Goal: Task Accomplishment & Management: Manage account settings

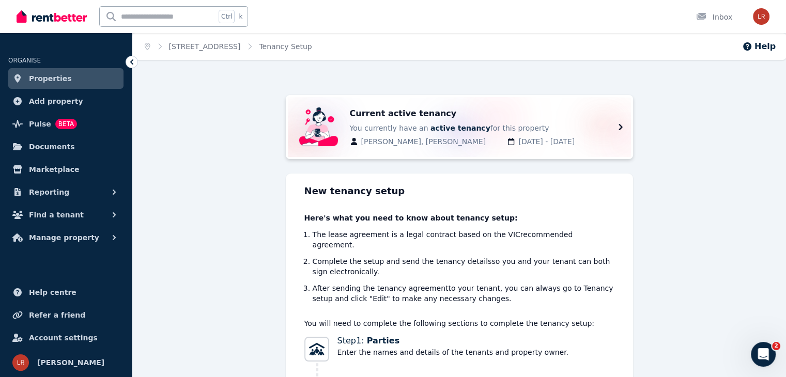
click at [441, 142] on span "[PERSON_NAME], [PERSON_NAME]" at bounding box center [431, 141] width 140 height 10
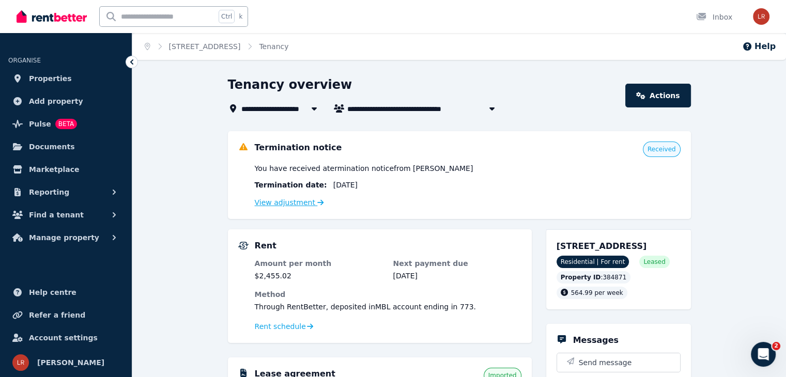
click at [279, 202] on link "View adjustment" at bounding box center [289, 202] width 69 height 8
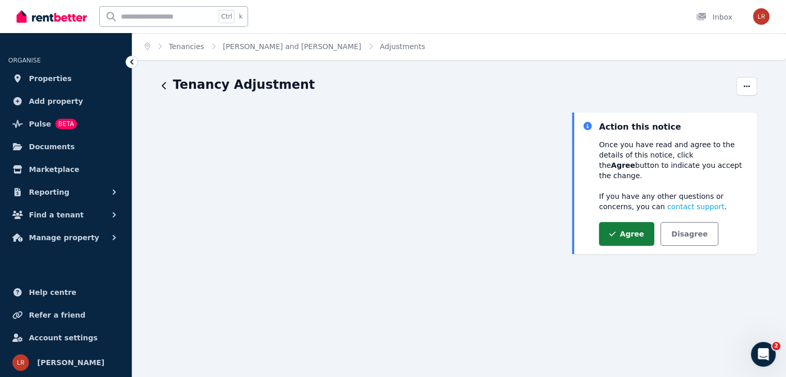
click at [629, 228] on button "Agree" at bounding box center [626, 234] width 55 height 24
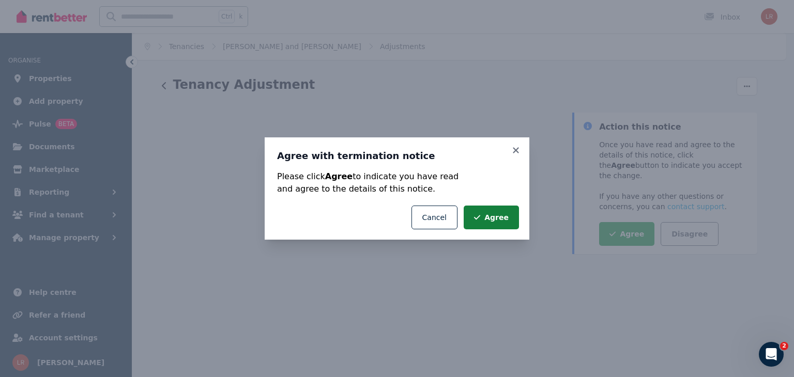
click at [499, 218] on button "Agree" at bounding box center [490, 218] width 55 height 24
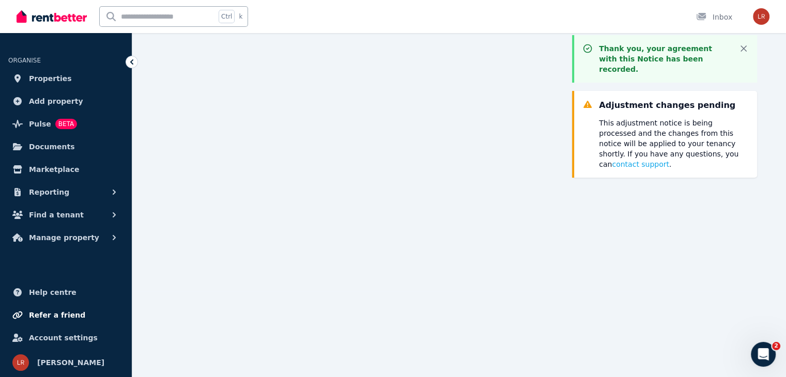
scroll to position [94, 0]
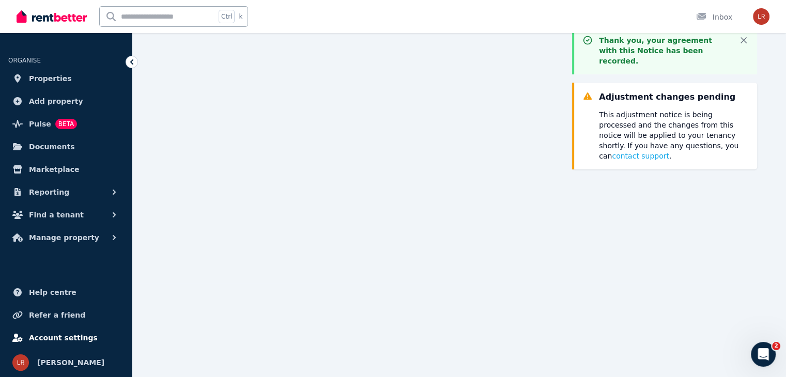
click at [52, 340] on span "Account settings" at bounding box center [63, 338] width 69 height 12
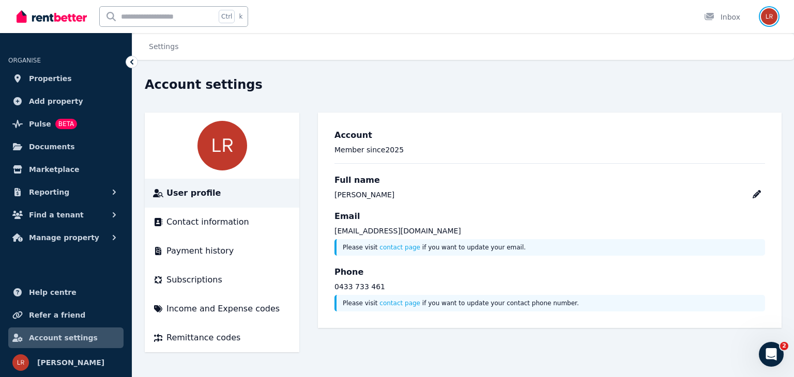
click at [769, 15] on img "button" at bounding box center [769, 16] width 17 height 17
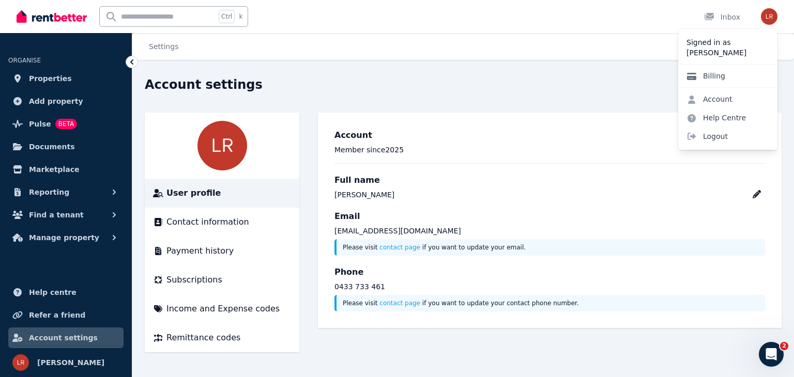
click at [713, 76] on link "Billing" at bounding box center [705, 76] width 55 height 19
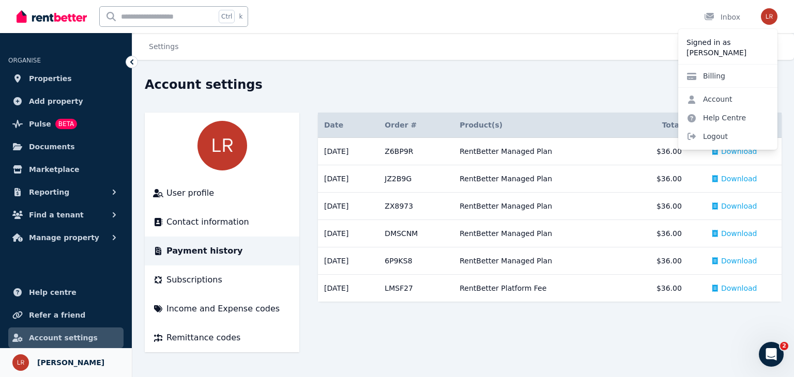
click at [54, 355] on link "Your profile [PERSON_NAME]" at bounding box center [66, 362] width 132 height 29
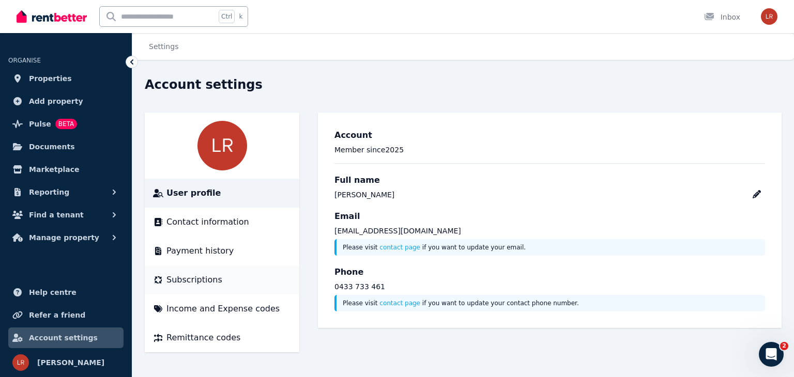
click at [198, 280] on span "Subscriptions" at bounding box center [194, 280] width 56 height 12
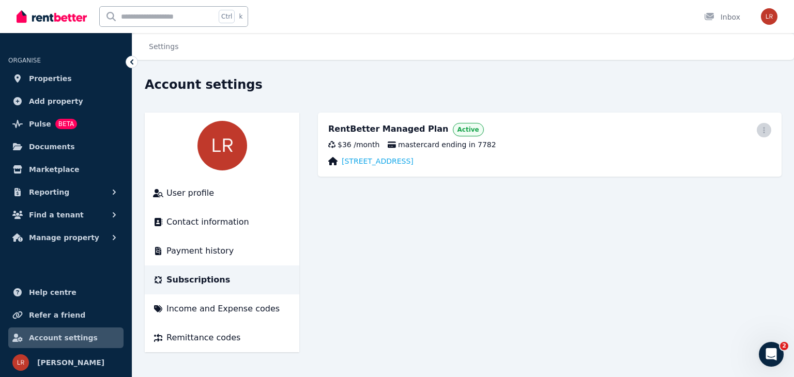
click at [761, 131] on icon "button" at bounding box center [763, 130] width 8 height 7
click at [691, 185] on span "Cancel plan" at bounding box center [717, 191] width 91 height 12
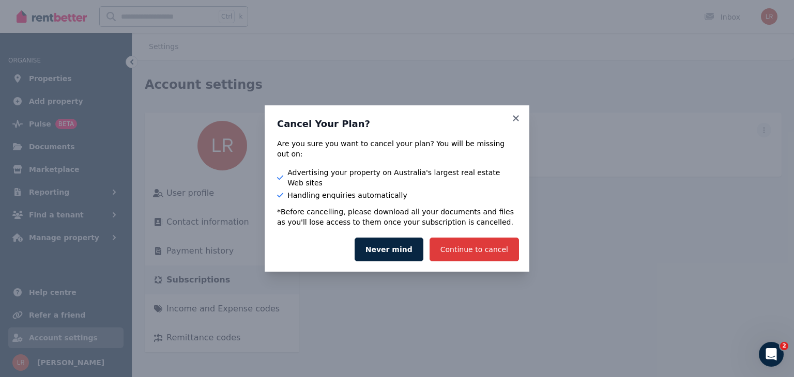
click at [447, 245] on button "Continue to cancel" at bounding box center [473, 250] width 89 height 24
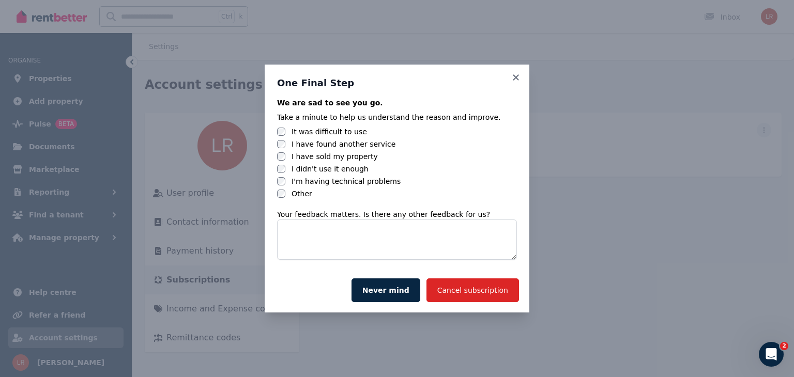
click at [300, 191] on label "Other" at bounding box center [301, 194] width 21 height 10
click at [482, 296] on button "Cancel subscription" at bounding box center [472, 290] width 92 height 24
